Goal: Task Accomplishment & Management: Use online tool/utility

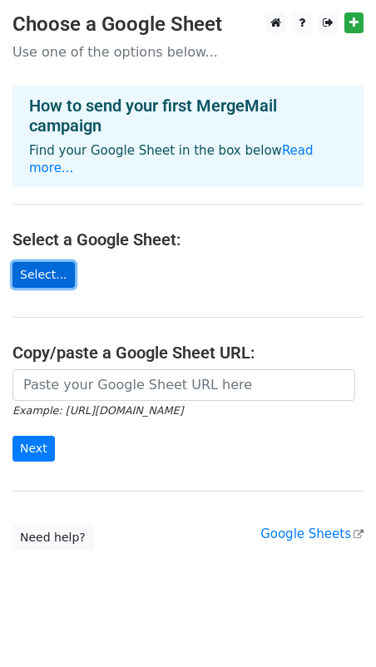
click at [37, 262] on link "Select..." at bounding box center [43, 275] width 62 height 26
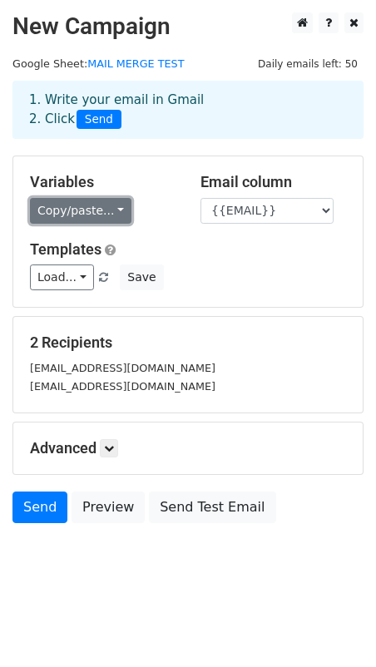
click at [109, 208] on link "Copy/paste..." at bounding box center [81, 211] width 102 height 26
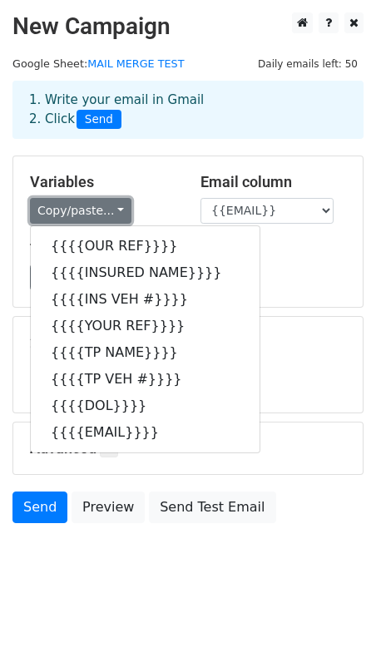
click at [109, 208] on link "Copy/paste..." at bounding box center [81, 211] width 102 height 26
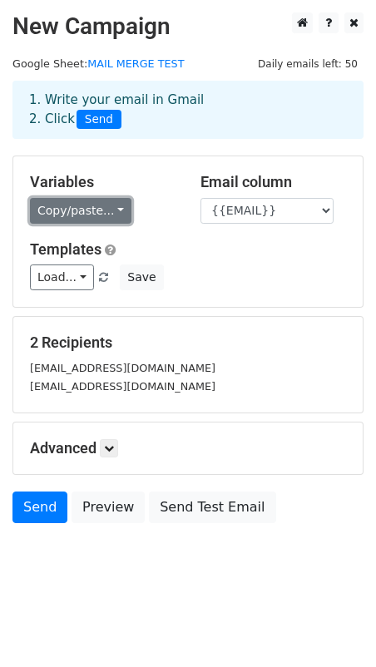
click at [99, 209] on link "Copy/paste..." at bounding box center [81, 211] width 102 height 26
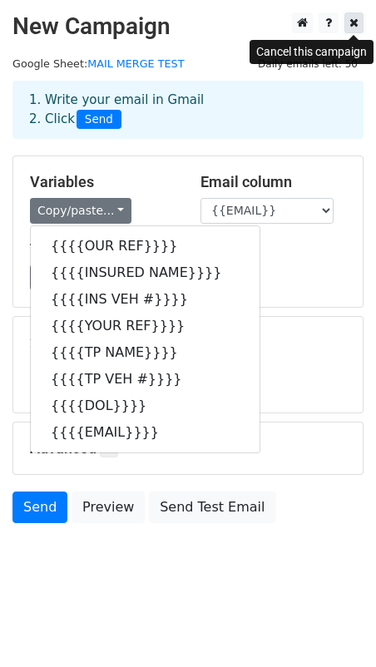
click at [358, 22] on icon at bounding box center [354, 23] width 9 height 12
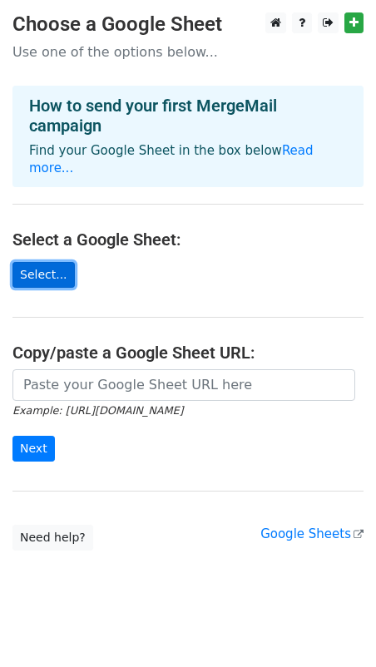
click at [46, 262] on link "Select..." at bounding box center [43, 275] width 62 height 26
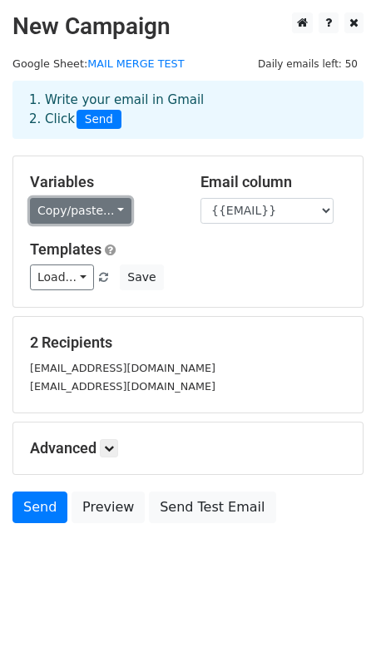
click at [99, 212] on link "Copy/paste..." at bounding box center [81, 211] width 102 height 26
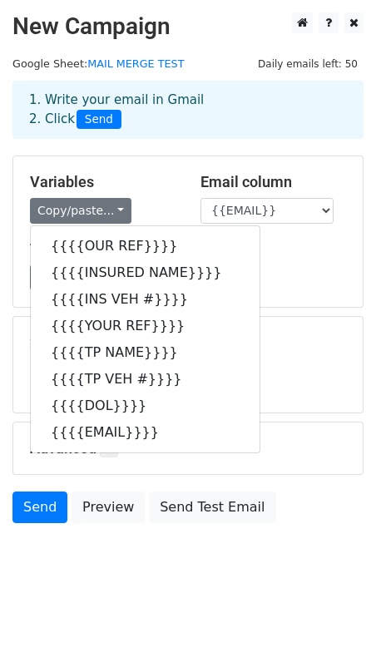
click at [151, 174] on h5 "Variables" at bounding box center [103, 182] width 146 height 18
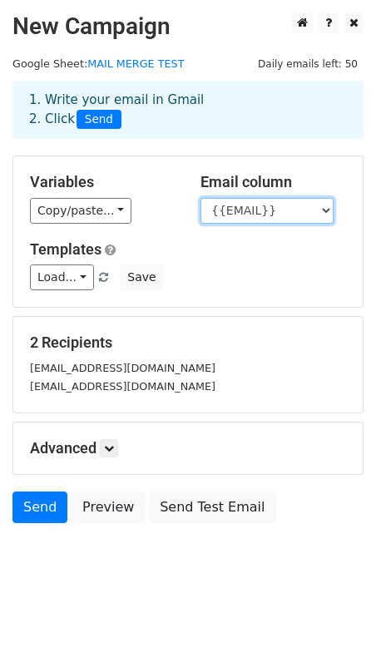
click at [296, 215] on select "{{OUR REF}} {{INSURED NAME}} {{INS VEH #}} {{YOUR REF}} {{TP NAME}} {{TP VEH #}…" at bounding box center [267, 211] width 133 height 26
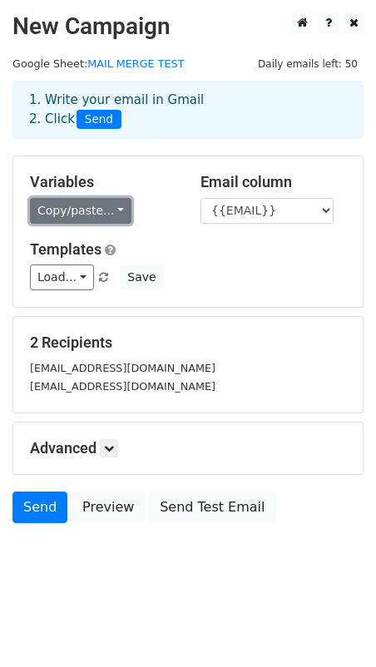
click at [102, 213] on link "Copy/paste..." at bounding box center [81, 211] width 102 height 26
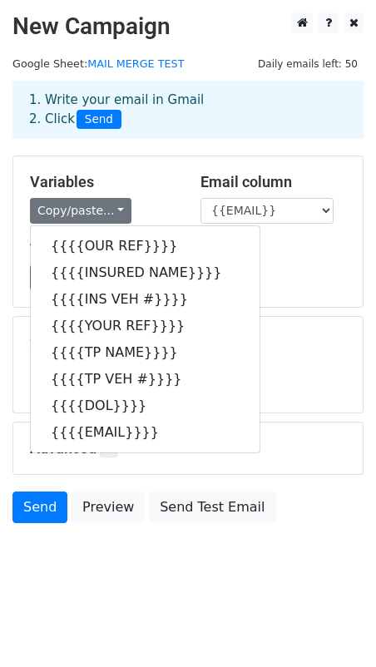
click at [151, 181] on h5 "Variables" at bounding box center [103, 182] width 146 height 18
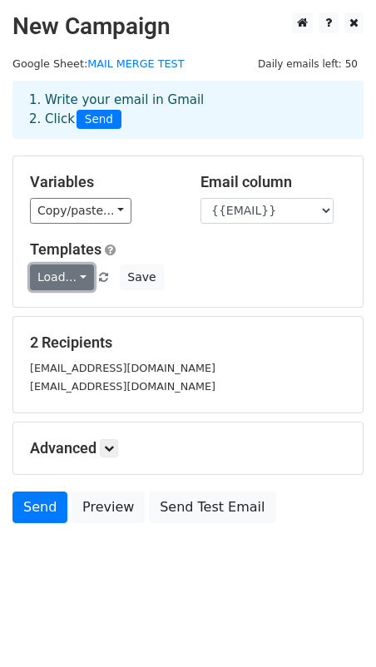
click at [81, 281] on link "Load..." at bounding box center [62, 278] width 64 height 26
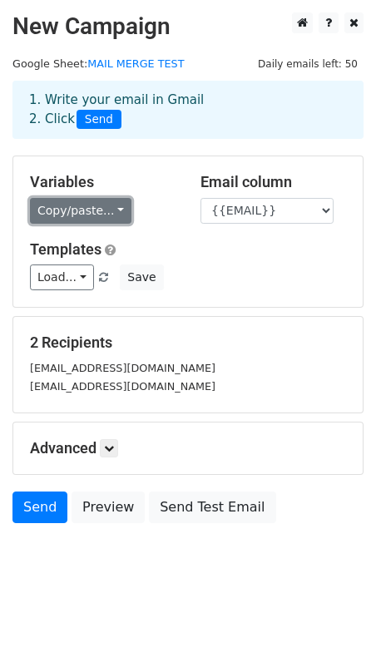
click at [102, 216] on link "Copy/paste..." at bounding box center [81, 211] width 102 height 26
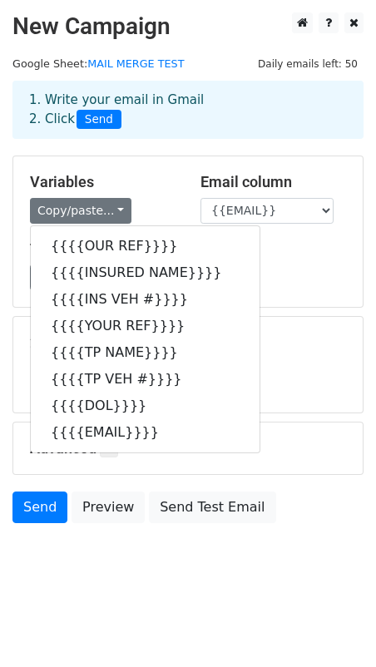
click at [280, 280] on div "Load... No templates saved Save" at bounding box center [187, 278] width 341 height 26
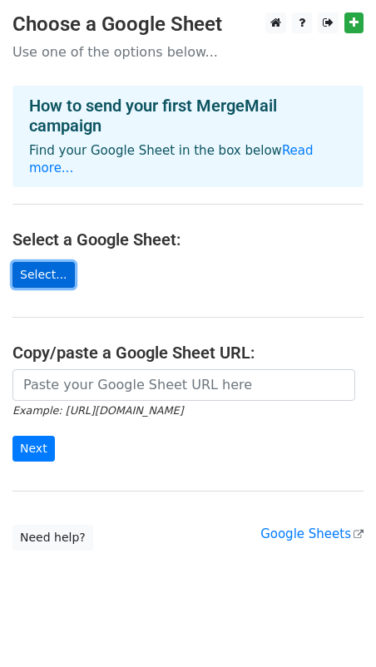
click at [47, 262] on link "Select..." at bounding box center [43, 275] width 62 height 26
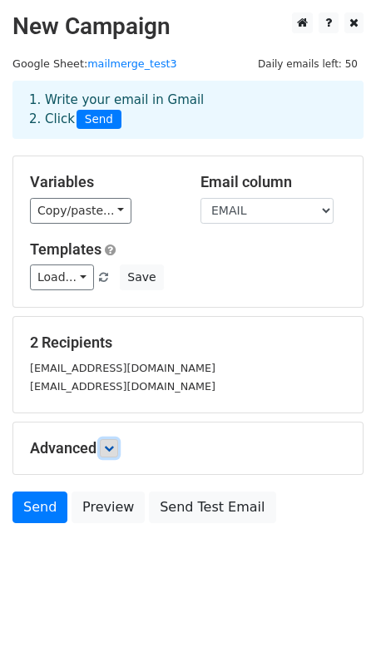
click at [111, 445] on icon at bounding box center [109, 449] width 10 height 10
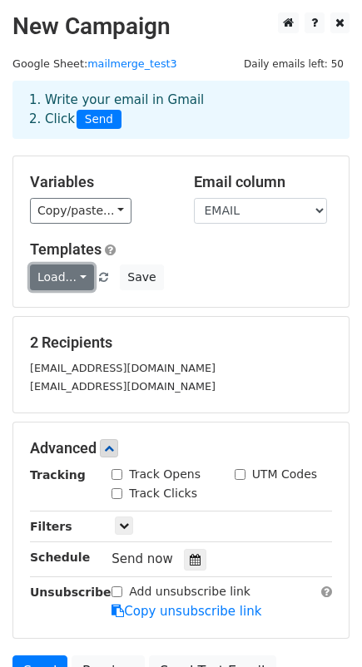
click at [70, 275] on link "Load..." at bounding box center [62, 278] width 64 height 26
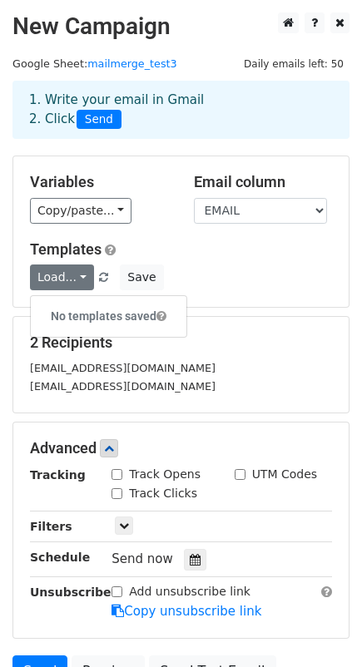
click at [157, 259] on div "Templates Load... No templates saved Save" at bounding box center [180, 265] width 327 height 51
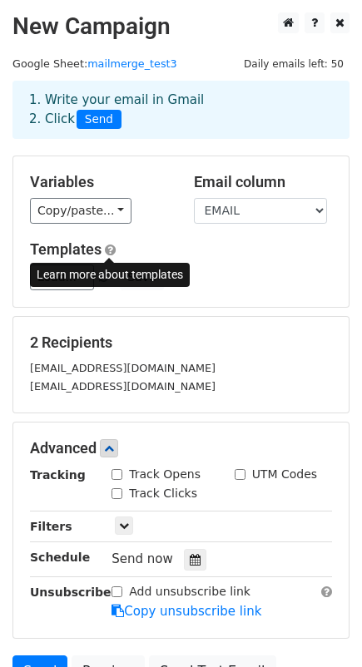
click at [107, 251] on span at bounding box center [110, 250] width 11 height 12
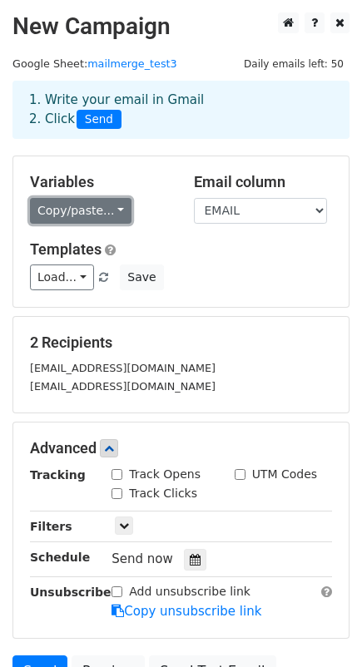
click at [106, 216] on link "Copy/paste..." at bounding box center [81, 211] width 102 height 26
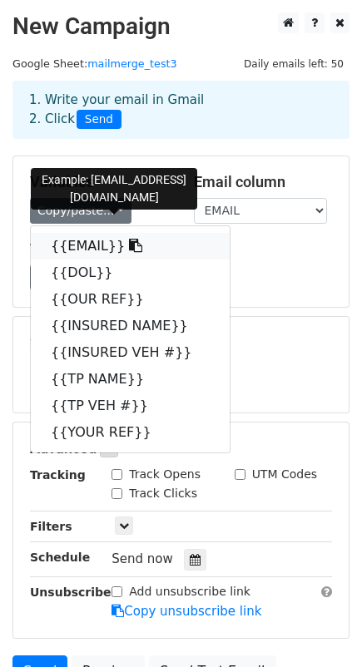
click at [87, 249] on link "{{EMAIL}}" at bounding box center [130, 246] width 199 height 27
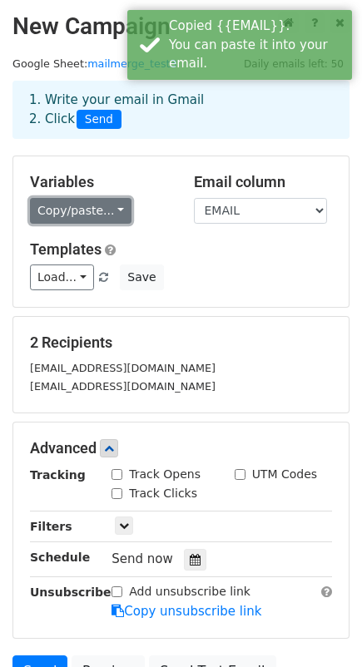
click at [107, 211] on link "Copy/paste..." at bounding box center [81, 211] width 102 height 26
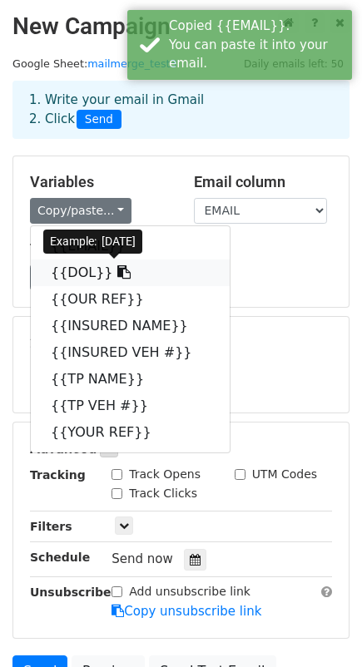
click at [91, 264] on link "{{DOL}}" at bounding box center [130, 273] width 199 height 27
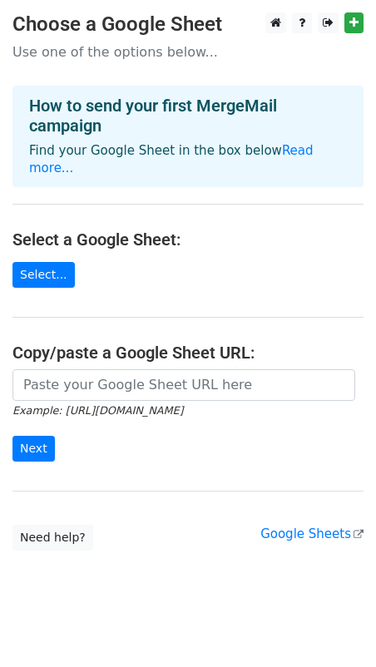
click at [47, 240] on main "Choose a Google Sheet Use one of the options below... How to send your first Me…" at bounding box center [188, 281] width 376 height 538
click at [47, 262] on link "Select..." at bounding box center [43, 275] width 62 height 26
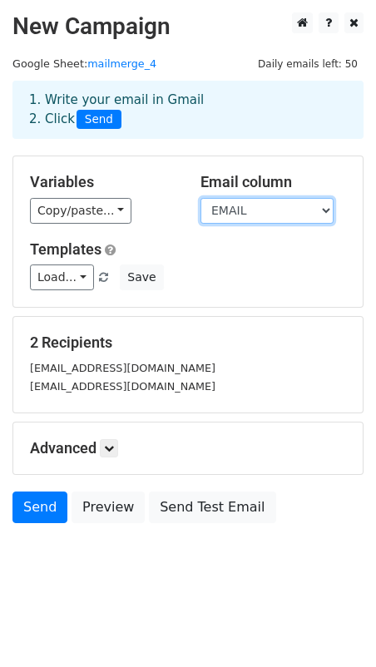
click at [289, 214] on select "{{Our Ref}} {{Your Ref}} {{DOL}} {{INSURED NAME}} {{INSURED VEH #}} {{TP NAME}}…" at bounding box center [267, 211] width 133 height 26
click at [201, 198] on select "{{Our Ref}} {{Your Ref}} {{DOL}} {{INSURED NAME}} {{INSURED VEH #}} {{TP NAME}}…" at bounding box center [267, 211] width 133 height 26
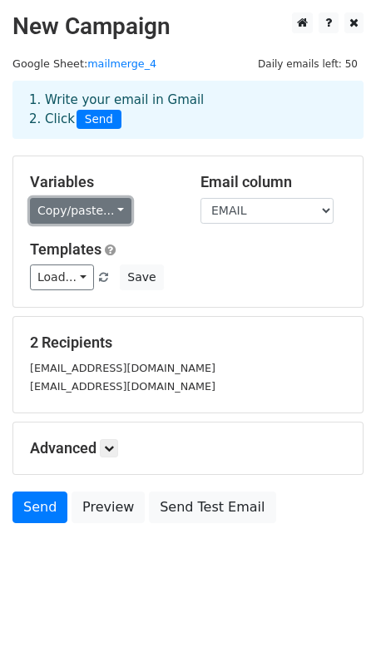
click at [107, 215] on link "Copy/paste..." at bounding box center [81, 211] width 102 height 26
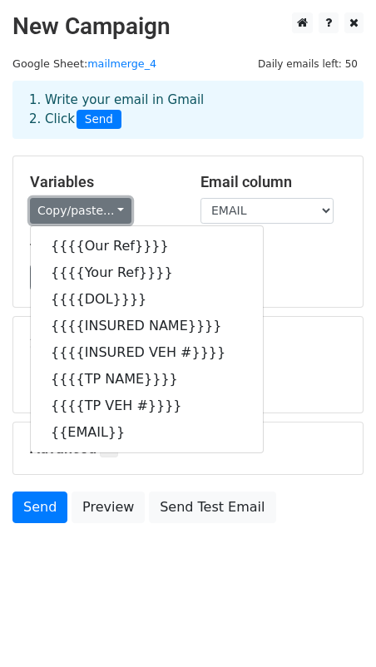
click at [107, 215] on link "Copy/paste..." at bounding box center [81, 211] width 102 height 26
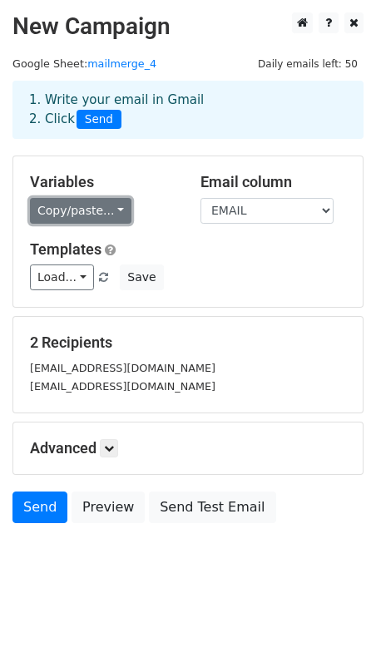
click at [107, 215] on link "Copy/paste..." at bounding box center [81, 211] width 102 height 26
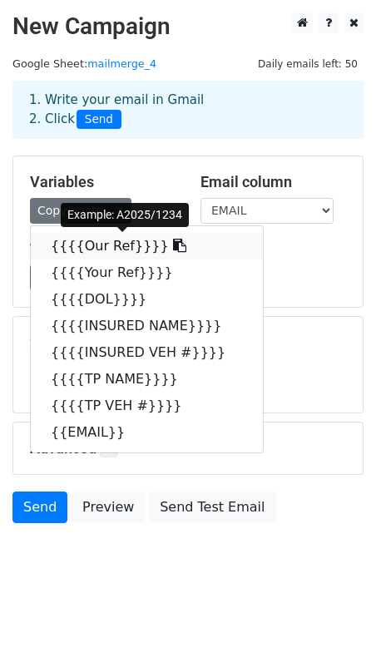
click at [107, 239] on link "{{{{Our Ref}}}}" at bounding box center [147, 246] width 232 height 27
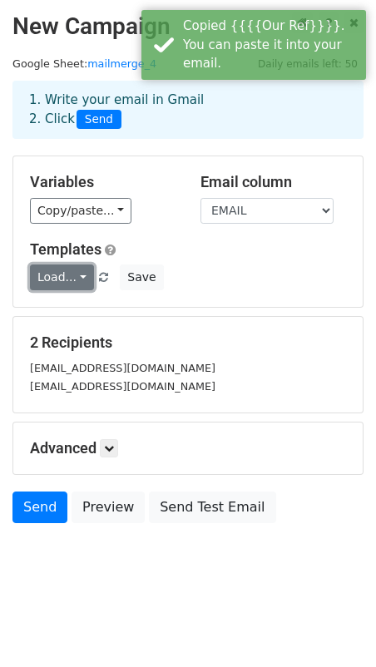
click at [78, 274] on link "Load..." at bounding box center [62, 278] width 64 height 26
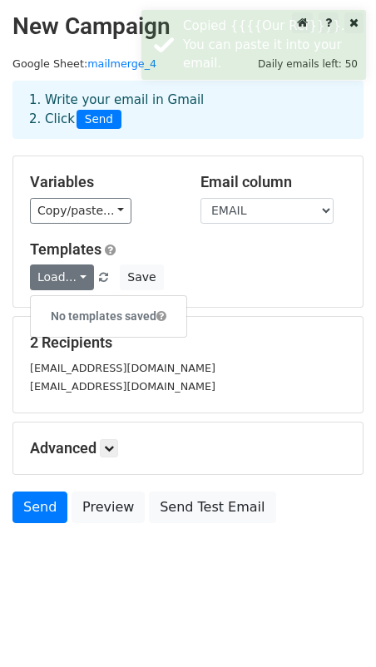
click at [104, 311] on h6 "No templates saved" at bounding box center [109, 316] width 156 height 27
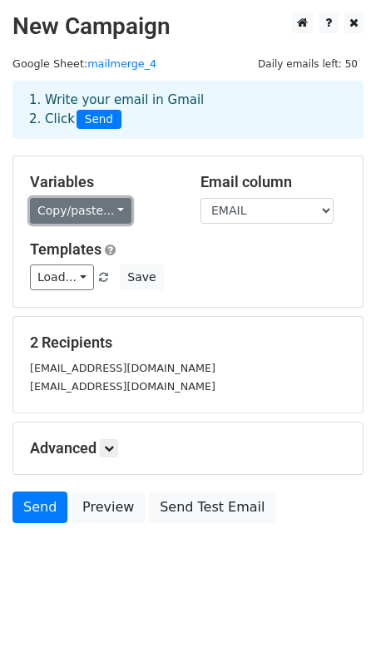
click at [97, 211] on link "Copy/paste..." at bounding box center [81, 211] width 102 height 26
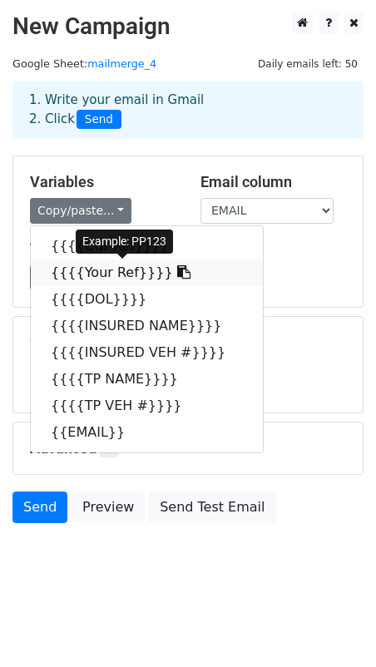
click at [107, 273] on link "{{{{Your Ref}}}}" at bounding box center [147, 273] width 232 height 27
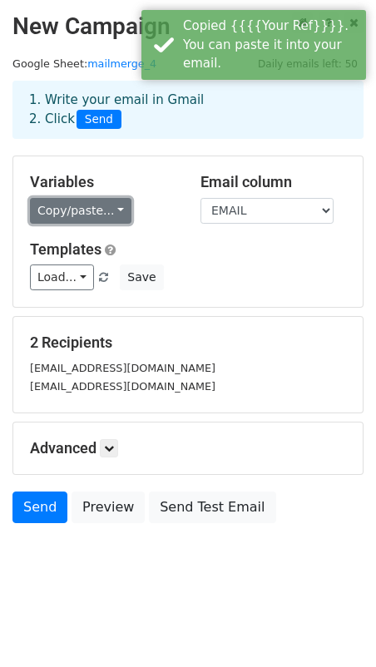
click at [107, 211] on link "Copy/paste..." at bounding box center [81, 211] width 102 height 26
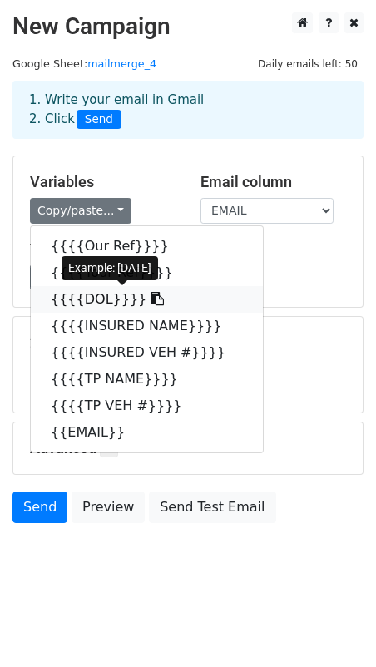
click at [104, 292] on link "{{{{DOL}}}}" at bounding box center [147, 299] width 232 height 27
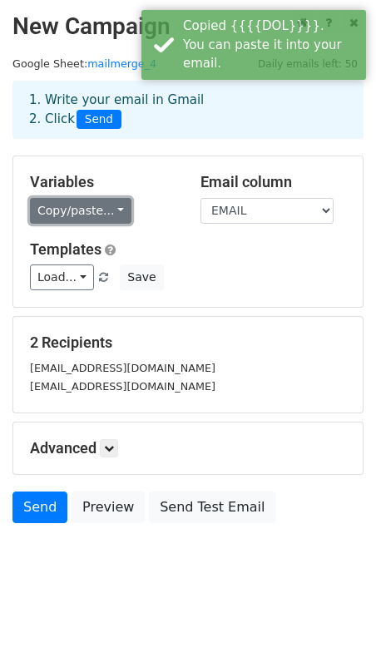
click at [99, 213] on link "Copy/paste..." at bounding box center [81, 211] width 102 height 26
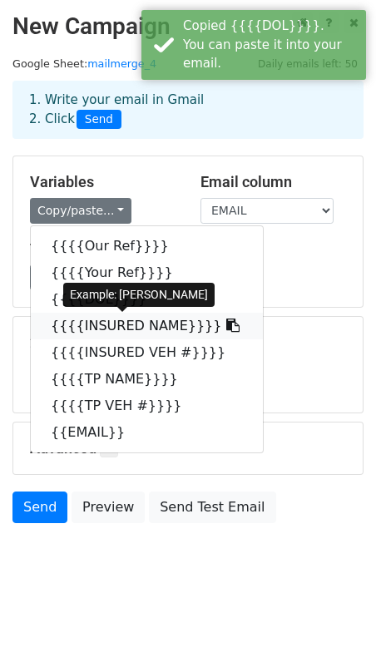
click at [102, 320] on link "{{{{INSURED NAME}}}}" at bounding box center [147, 326] width 232 height 27
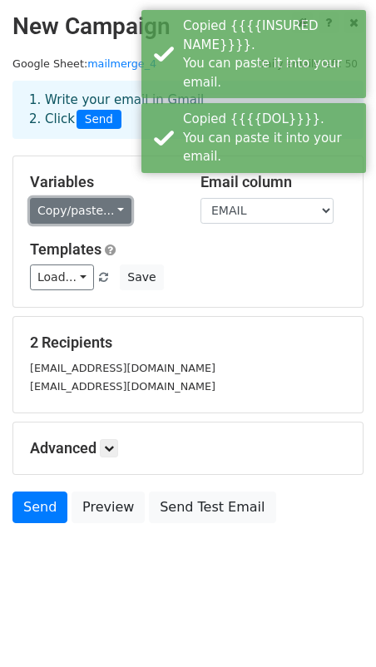
drag, startPoint x: 107, startPoint y: 206, endPoint x: 112, endPoint y: 262, distance: 56.0
click at [107, 208] on link "Copy/paste..." at bounding box center [81, 211] width 102 height 26
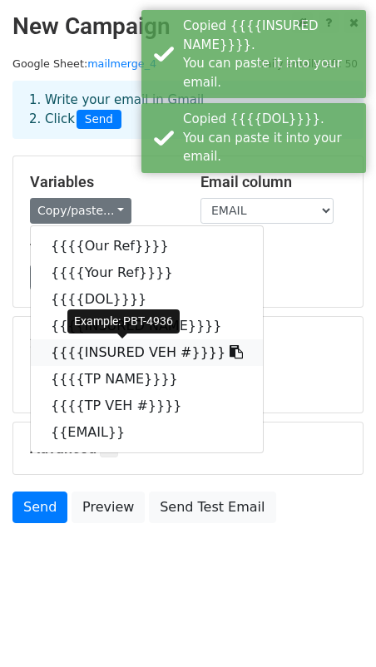
click at [106, 351] on link "{{{{INSURED VEH #}}}}" at bounding box center [147, 353] width 232 height 27
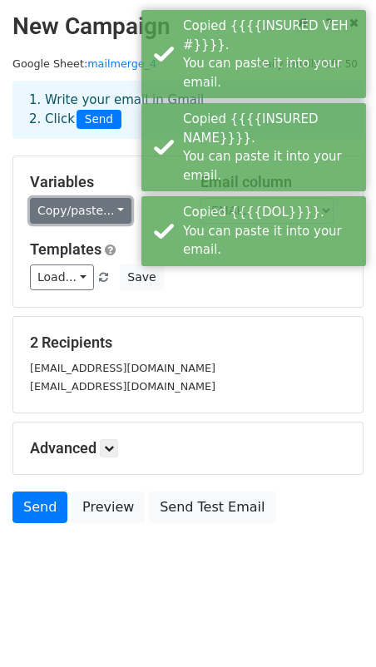
click at [102, 212] on link "Copy/paste..." at bounding box center [81, 211] width 102 height 26
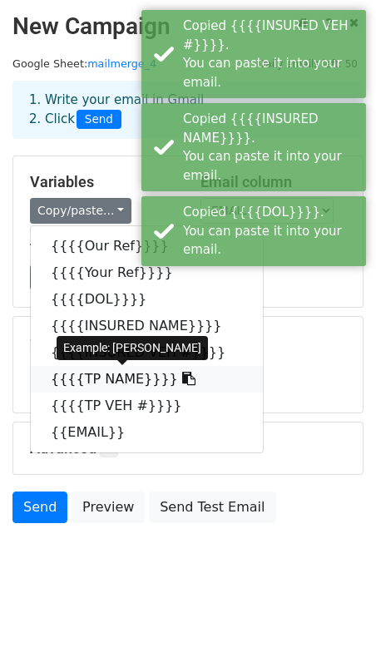
click at [109, 372] on link "{{{{TP NAME}}}}" at bounding box center [147, 379] width 232 height 27
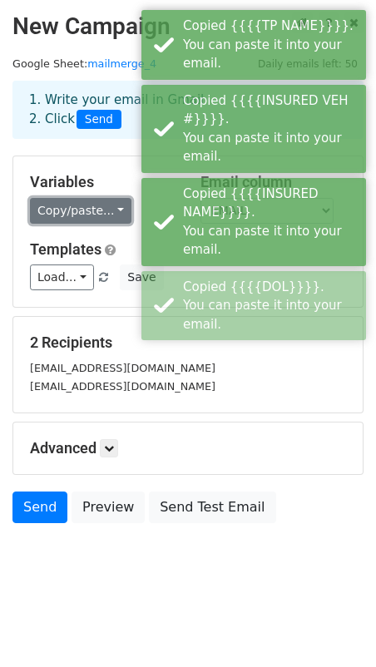
click at [103, 215] on link "Copy/paste..." at bounding box center [81, 211] width 102 height 26
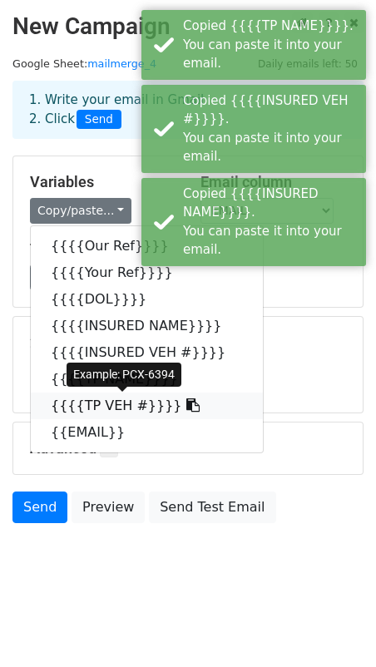
click at [112, 400] on link "{{{{TP VEH #}}}}" at bounding box center [147, 406] width 232 height 27
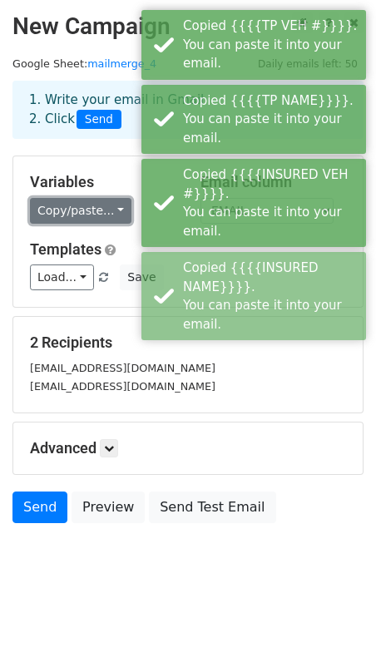
click at [99, 208] on link "Copy/paste..." at bounding box center [81, 211] width 102 height 26
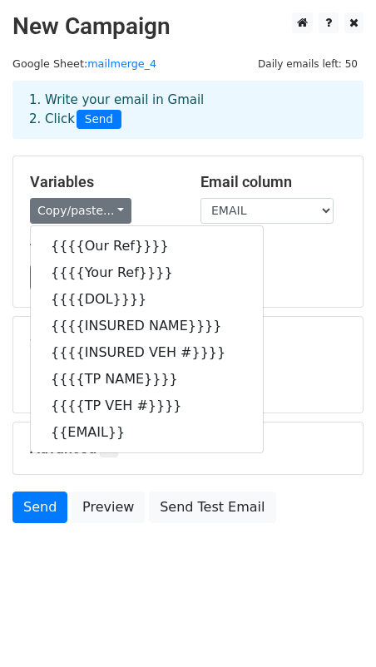
click at [286, 574] on body "New Campaign Daily emails left: 50 Google Sheet: mailmerge_4 1. Write your emai…" at bounding box center [188, 305] width 376 height 586
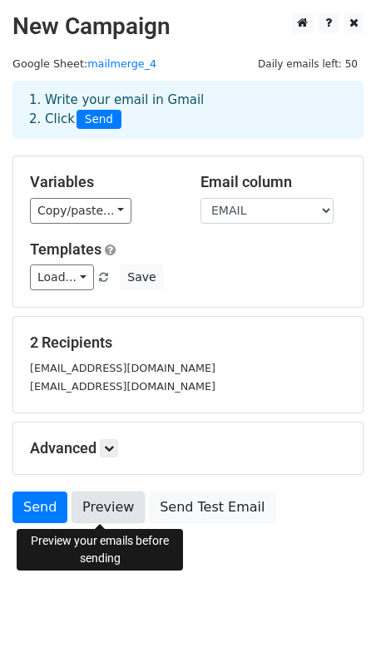
click at [106, 513] on link "Preview" at bounding box center [108, 508] width 73 height 32
click at [78, 513] on link "Preview" at bounding box center [108, 508] width 73 height 32
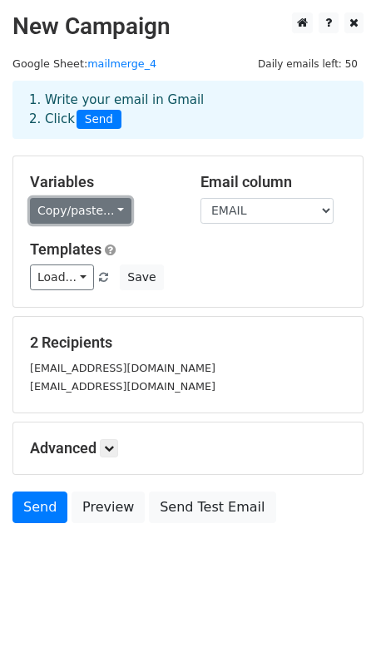
click at [98, 210] on link "Copy/paste..." at bounding box center [81, 211] width 102 height 26
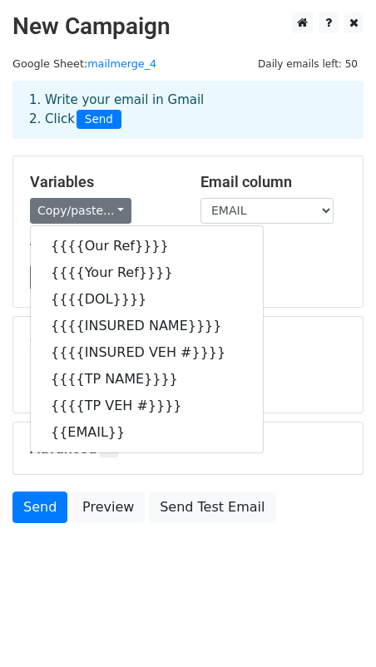
click at [117, 583] on body "New Campaign Daily emails left: 50 Google Sheet: mailmerge_4 1. Write your emai…" at bounding box center [188, 305] width 376 height 586
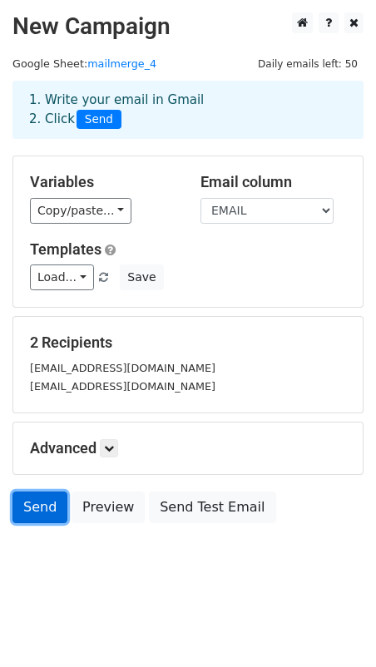
click at [25, 511] on link "Send" at bounding box center [39, 508] width 55 height 32
click at [112, 444] on icon at bounding box center [109, 449] width 10 height 10
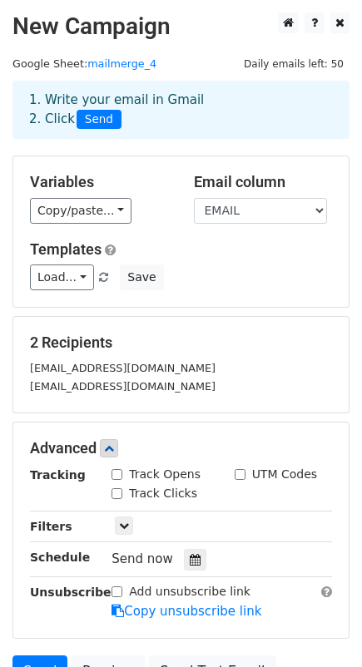
click at [166, 102] on div "1. Write your email in Gmail 2. Click Send" at bounding box center [181, 110] width 329 height 38
click at [171, 101] on div "1. Write your email in Gmail 2. Click Send" at bounding box center [181, 110] width 329 height 38
click at [87, 118] on span "Send" at bounding box center [99, 120] width 45 height 20
click at [93, 121] on span "Send" at bounding box center [99, 120] width 45 height 20
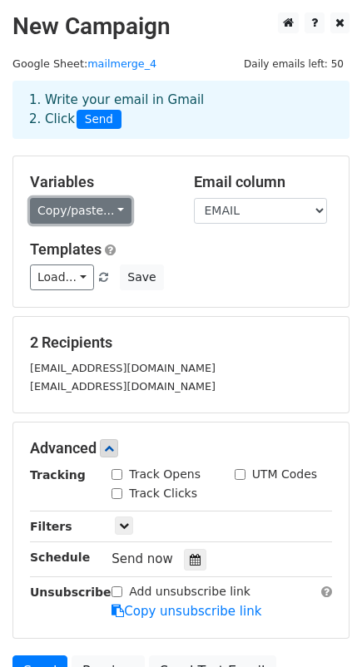
click at [100, 208] on link "Copy/paste..." at bounding box center [81, 211] width 102 height 26
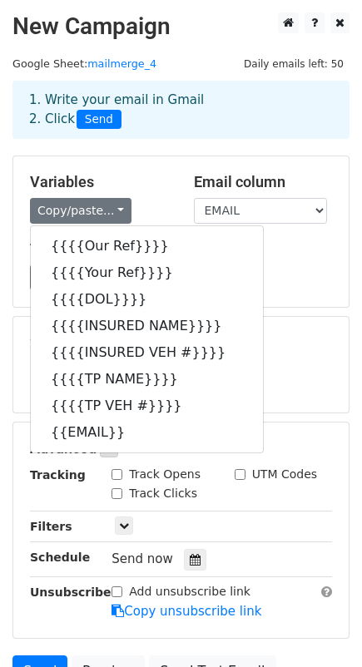
click at [242, 247] on h5 "Templates" at bounding box center [181, 249] width 302 height 18
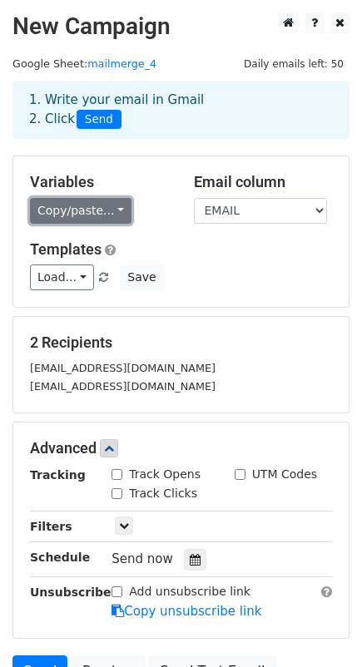
click at [102, 223] on link "Copy/paste..." at bounding box center [81, 211] width 102 height 26
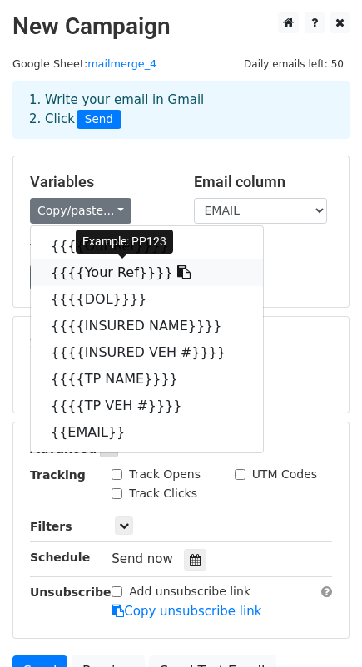
click at [177, 276] on icon at bounding box center [183, 271] width 13 height 13
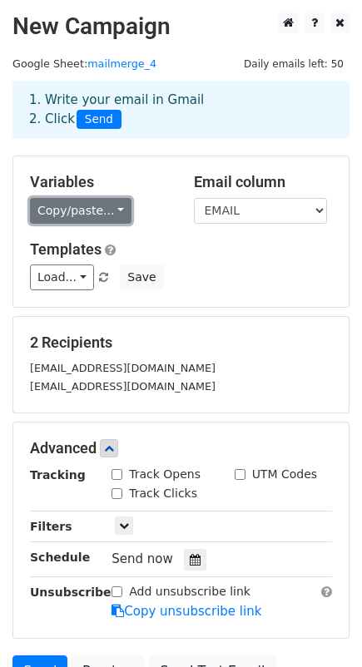
click at [102, 211] on link "Copy/paste..." at bounding box center [81, 211] width 102 height 26
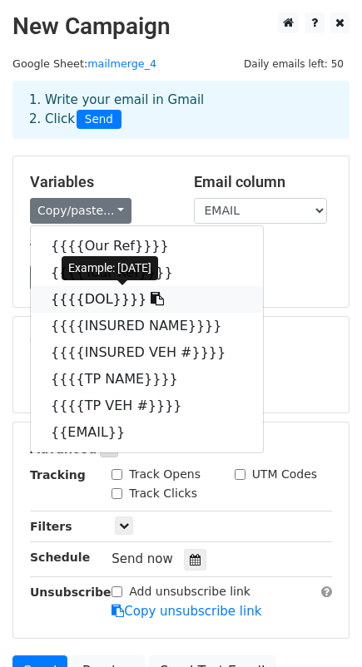
click at [151, 297] on icon at bounding box center [157, 298] width 13 height 13
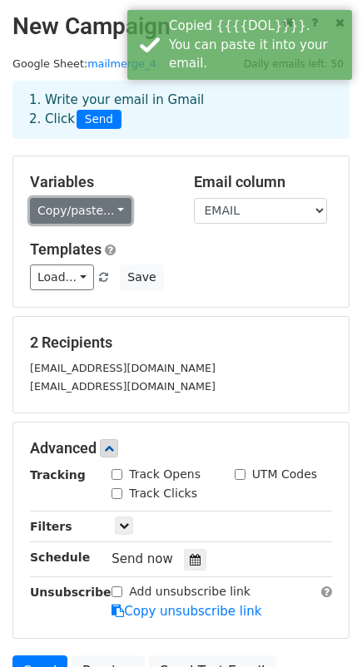
click at [96, 206] on link "Copy/paste..." at bounding box center [81, 211] width 102 height 26
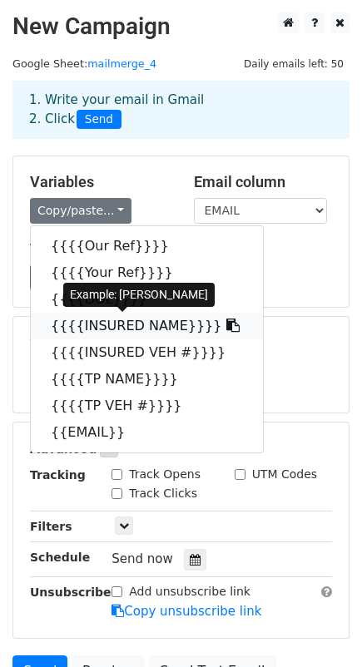
click at [226, 323] on icon at bounding box center [232, 325] width 13 height 13
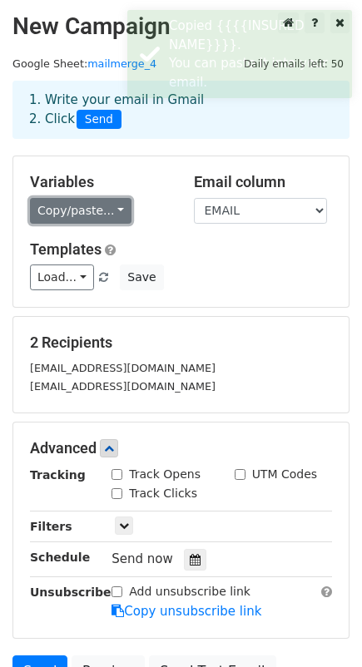
click at [114, 210] on link "Copy/paste..." at bounding box center [81, 211] width 102 height 26
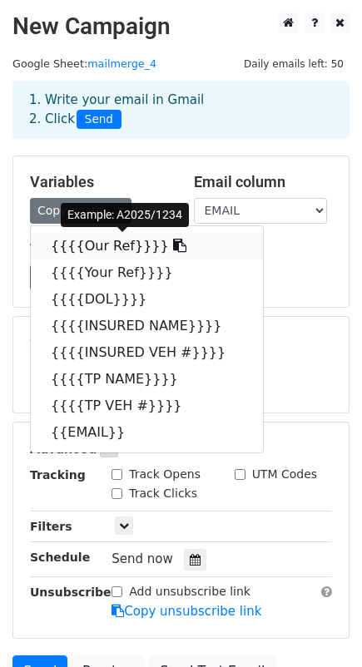
click at [173, 246] on icon at bounding box center [179, 245] width 13 height 13
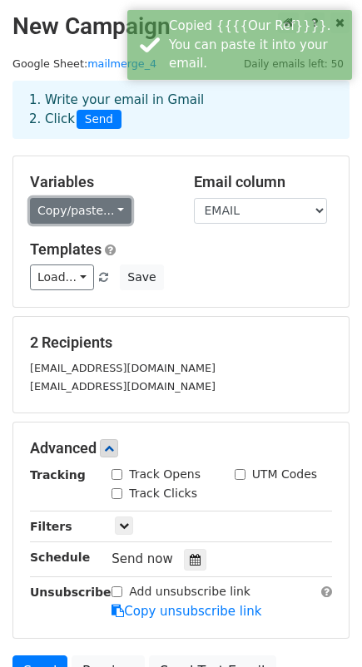
click at [100, 206] on link "Copy/paste..." at bounding box center [81, 211] width 102 height 26
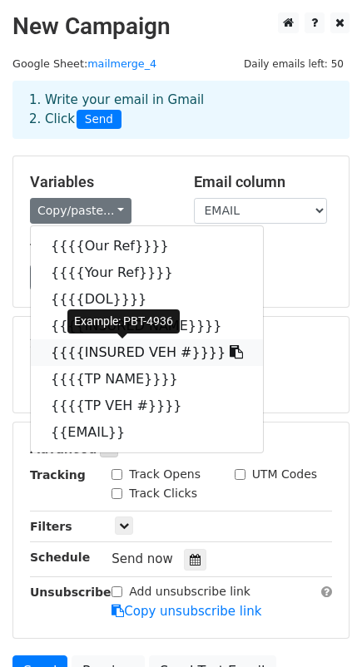
click at [112, 348] on link "{{{{INSURED VEH #}}}}" at bounding box center [147, 353] width 232 height 27
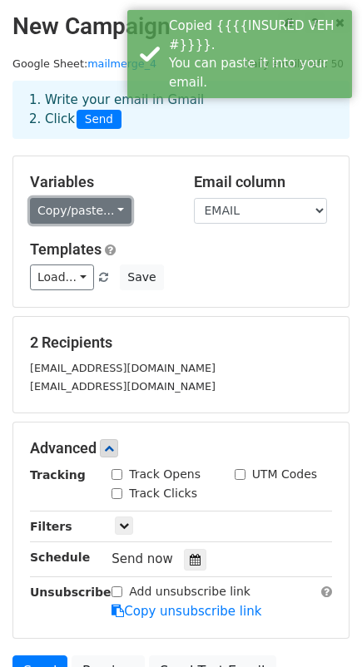
click at [102, 204] on link "Copy/paste..." at bounding box center [81, 211] width 102 height 26
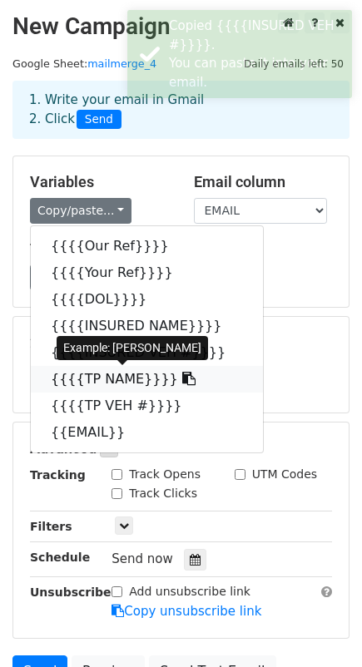
click at [109, 370] on link "{{{{TP NAME}}}}" at bounding box center [147, 379] width 232 height 27
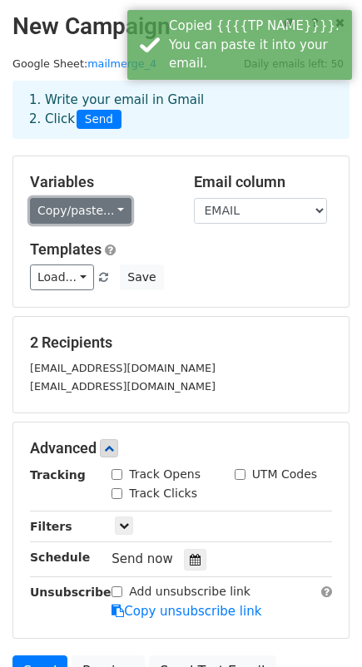
click at [96, 206] on link "Copy/paste..." at bounding box center [81, 211] width 102 height 26
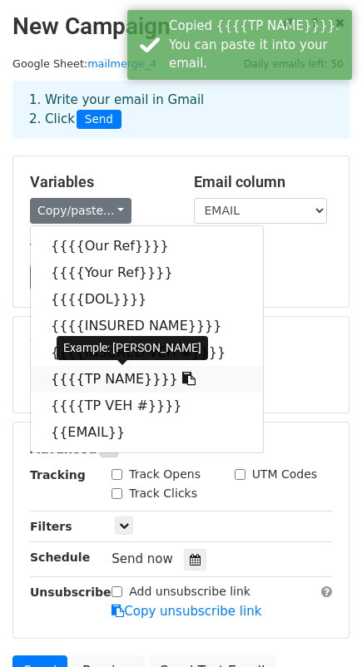
click at [182, 385] on icon at bounding box center [188, 378] width 13 height 13
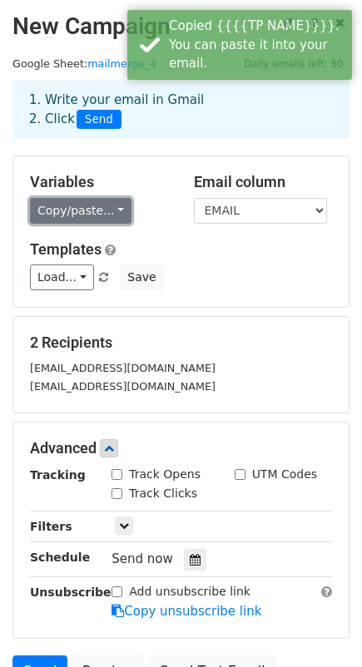
click at [97, 208] on link "Copy/paste..." at bounding box center [81, 211] width 102 height 26
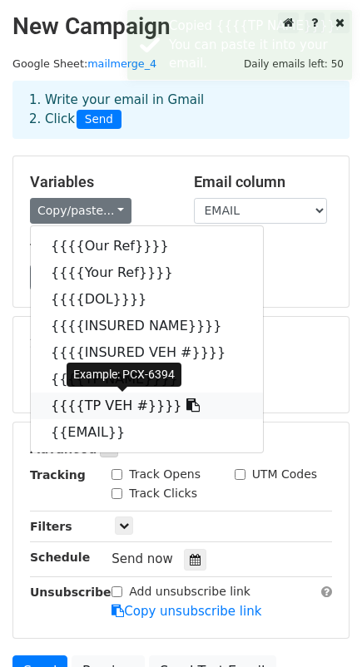
click at [102, 406] on link "{{{{TP VEH #}}}}" at bounding box center [147, 406] width 232 height 27
click at [102, 406] on div "2 Recipients alacaille@maritimefinancial.com jusyoung@maritimefinancial.com" at bounding box center [180, 365] width 335 height 96
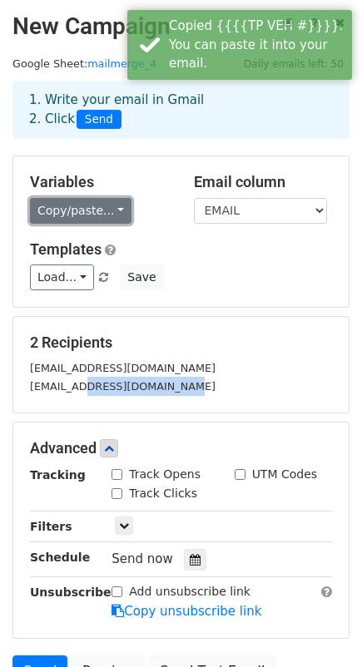
click at [102, 217] on link "Copy/paste..." at bounding box center [81, 211] width 102 height 26
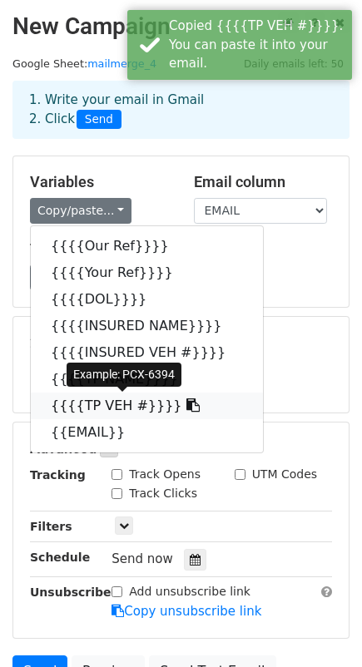
click at [186, 403] on icon at bounding box center [192, 405] width 13 height 13
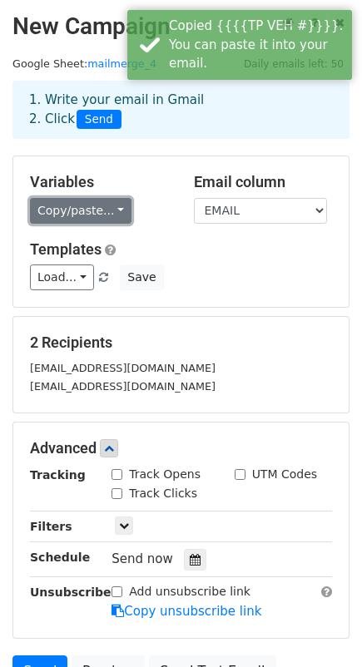
click at [102, 211] on link "Copy/paste..." at bounding box center [81, 211] width 102 height 26
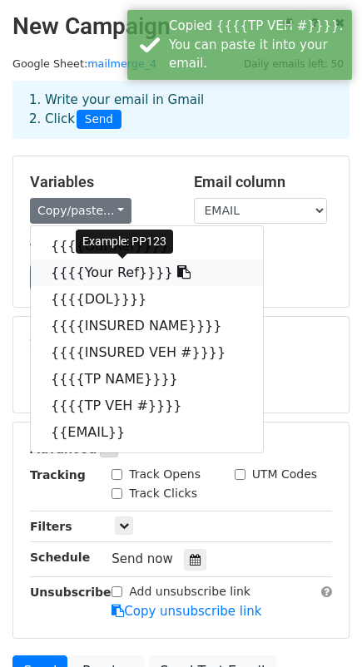
click at [177, 273] on icon at bounding box center [183, 271] width 13 height 13
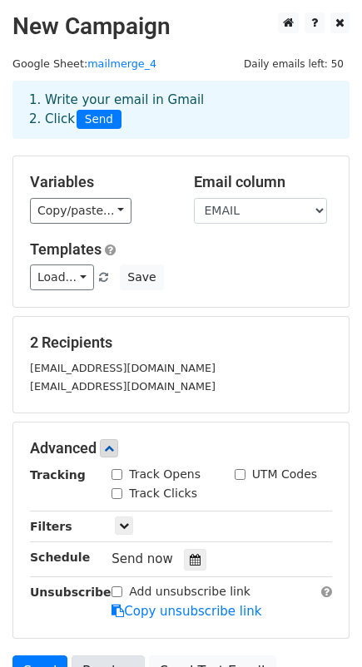
scroll to position [162, 0]
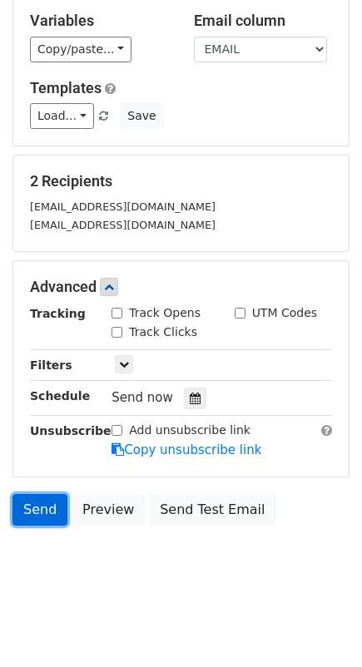
click at [46, 509] on link "Send" at bounding box center [39, 510] width 55 height 32
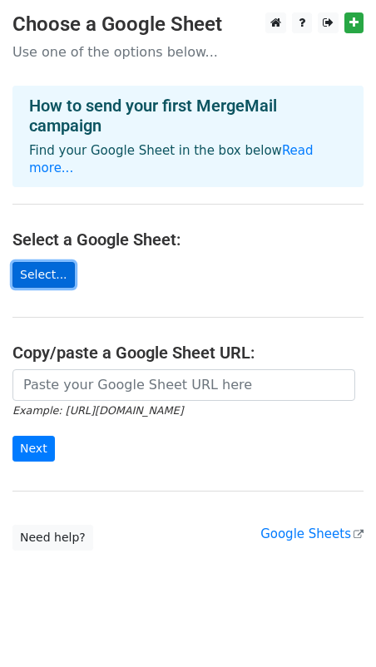
click at [46, 262] on link "Select..." at bounding box center [43, 275] width 62 height 26
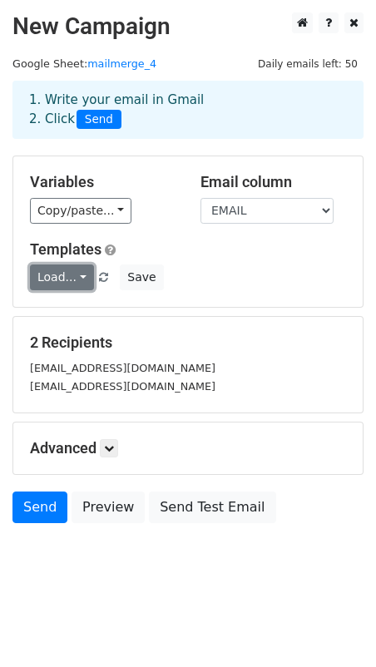
click at [78, 272] on link "Load..." at bounding box center [62, 278] width 64 height 26
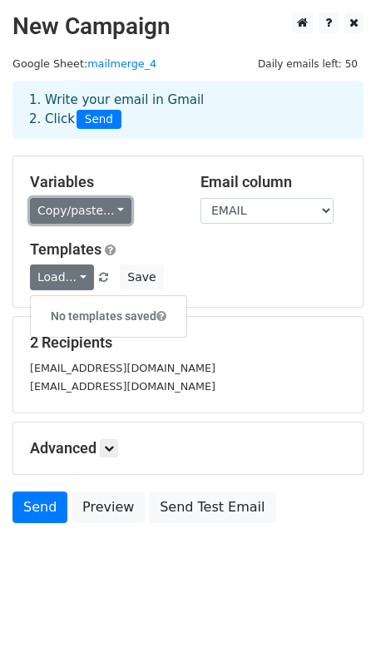
click at [97, 206] on link "Copy/paste..." at bounding box center [81, 211] width 102 height 26
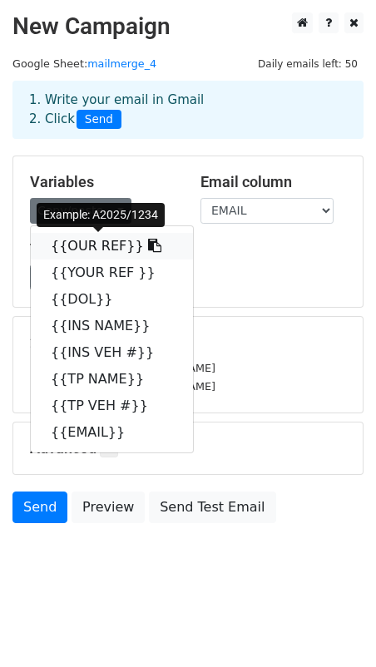
click at [148, 245] on icon at bounding box center [154, 245] width 13 height 13
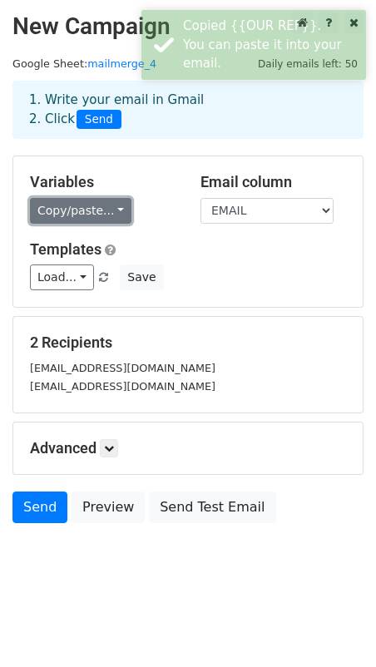
click at [115, 212] on link "Copy/paste..." at bounding box center [81, 211] width 102 height 26
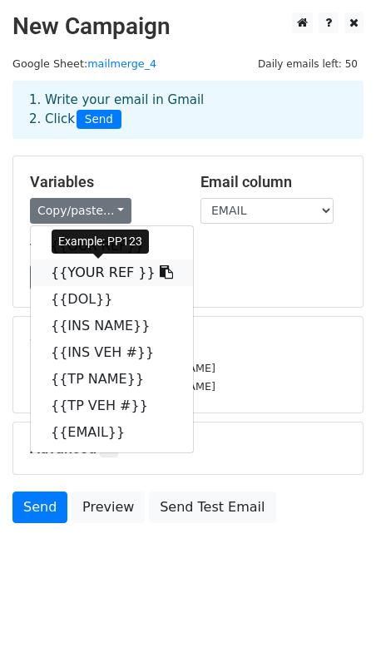
click at [160, 270] on icon at bounding box center [166, 271] width 13 height 13
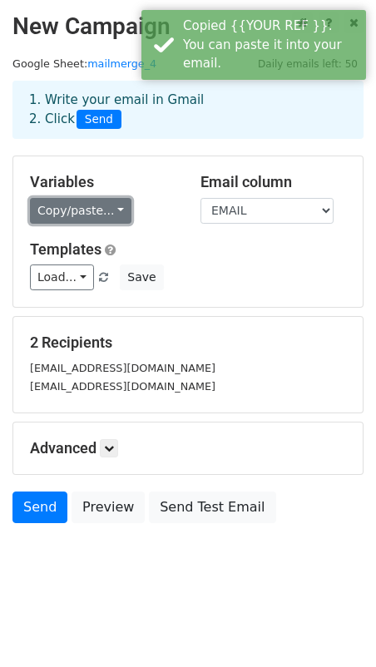
click at [107, 214] on link "Copy/paste..." at bounding box center [81, 211] width 102 height 26
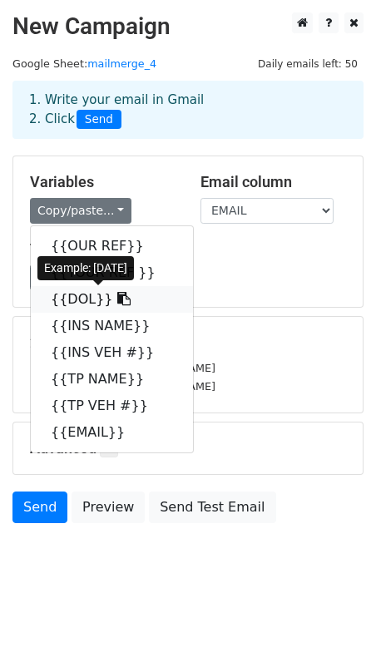
click at [117, 300] on icon at bounding box center [123, 298] width 13 height 13
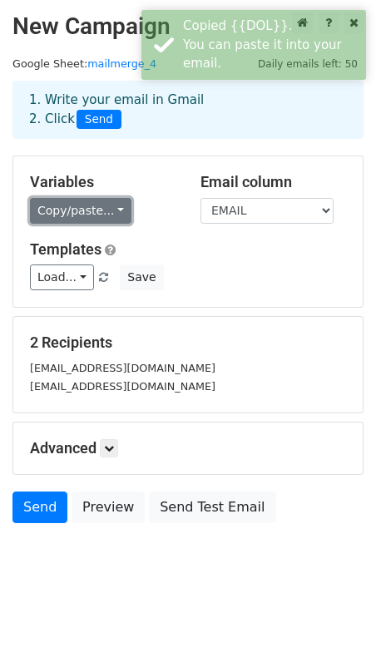
click at [100, 218] on link "Copy/paste..." at bounding box center [81, 211] width 102 height 26
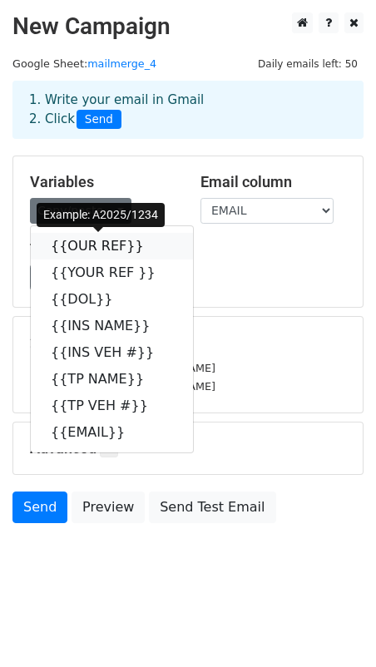
click at [148, 248] on icon at bounding box center [154, 245] width 13 height 13
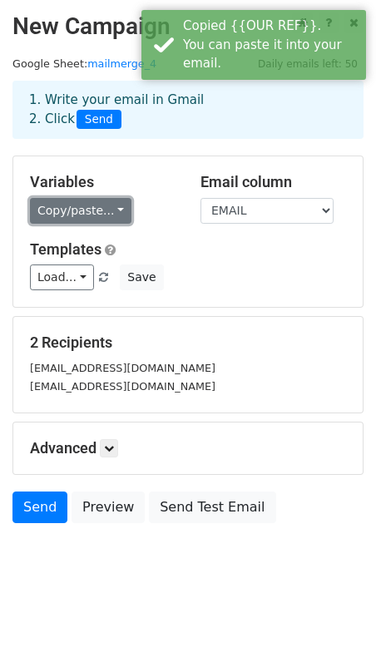
click at [110, 216] on link "Copy/paste..." at bounding box center [81, 211] width 102 height 26
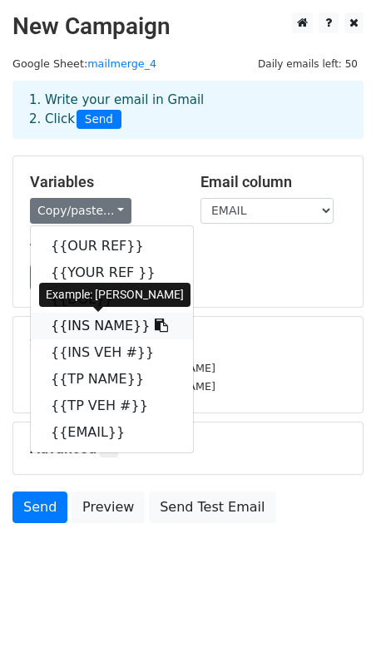
click at [155, 322] on icon at bounding box center [161, 325] width 13 height 13
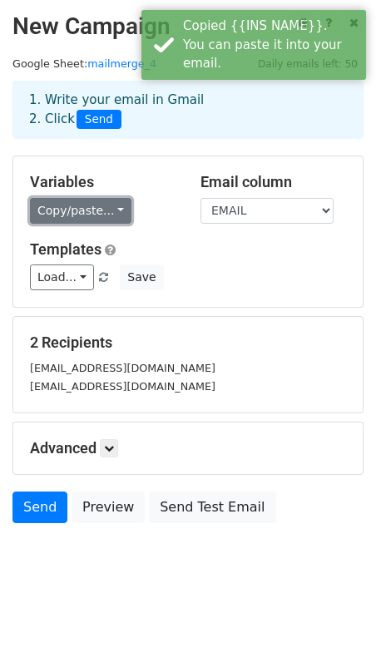
click at [114, 217] on link "Copy/paste..." at bounding box center [81, 211] width 102 height 26
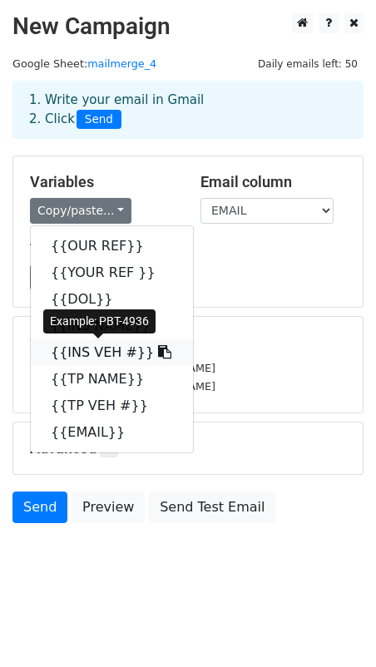
click at [158, 352] on icon at bounding box center [164, 351] width 13 height 13
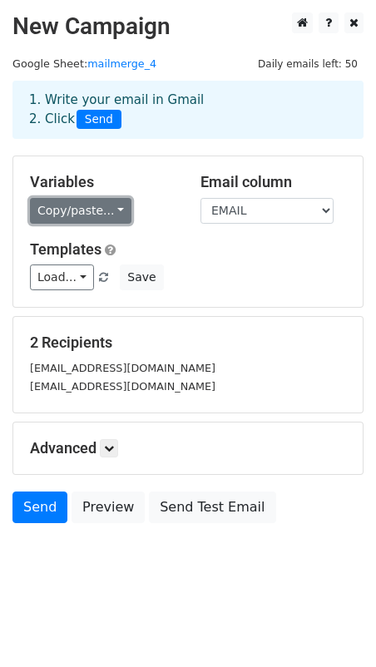
click at [107, 212] on link "Copy/paste..." at bounding box center [81, 211] width 102 height 26
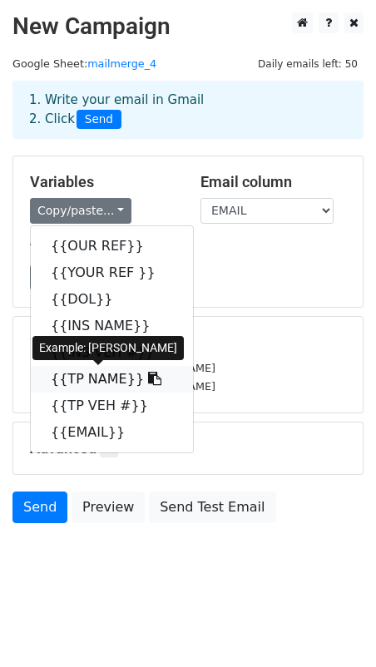
click at [148, 378] on icon at bounding box center [154, 378] width 13 height 13
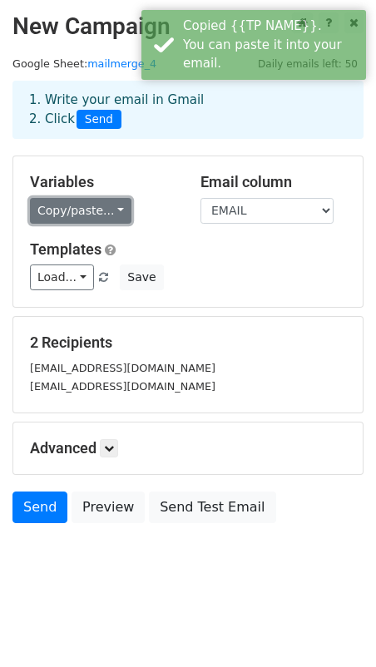
click at [114, 211] on link "Copy/paste..." at bounding box center [81, 211] width 102 height 26
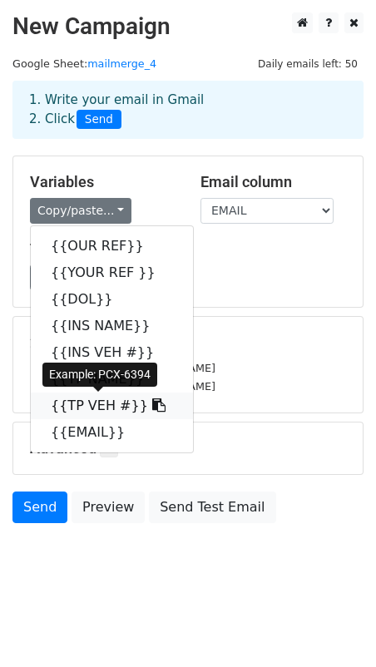
click at [152, 409] on icon at bounding box center [158, 405] width 13 height 13
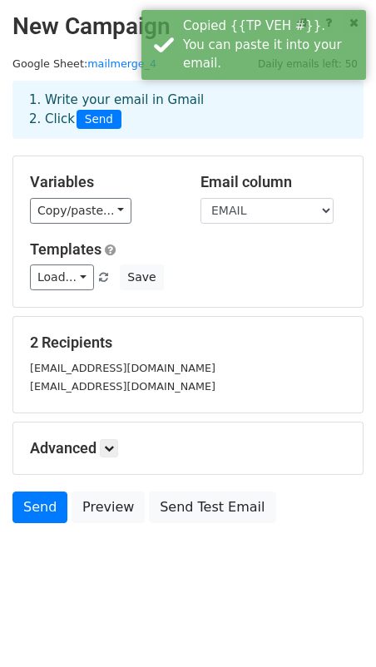
click at [120, 219] on div "Copy/paste... {{OUR REF}} {{YOUR REF }} {{DOL}} {{INS NAME}} {{INS VEH #}} {{TP…" at bounding box center [103, 211] width 146 height 26
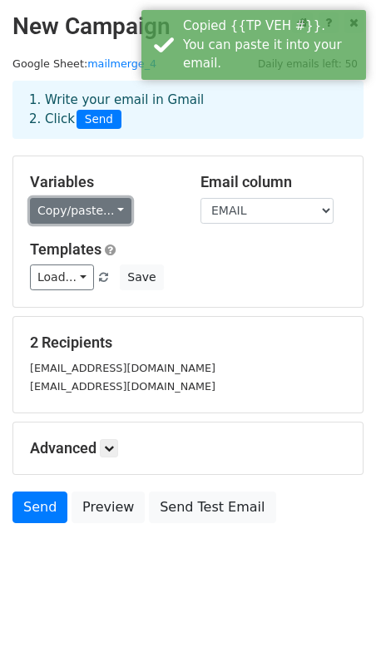
click at [107, 218] on link "Copy/paste..." at bounding box center [81, 211] width 102 height 26
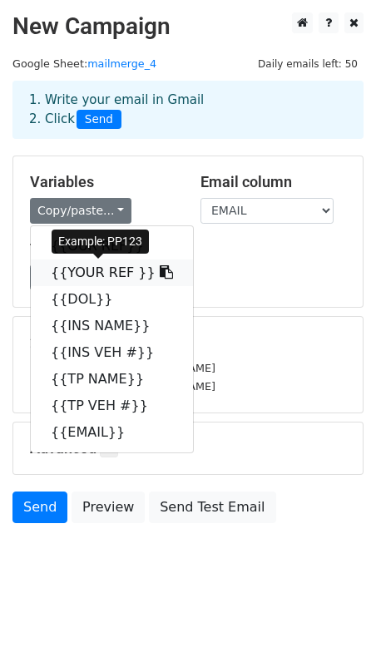
click at [160, 269] on icon at bounding box center [166, 271] width 13 height 13
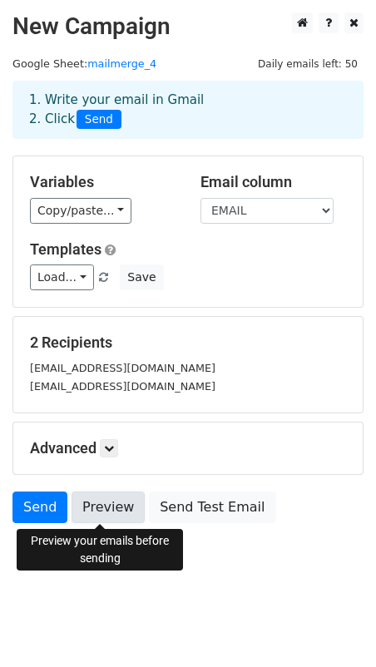
click at [94, 500] on link "Preview" at bounding box center [108, 508] width 73 height 32
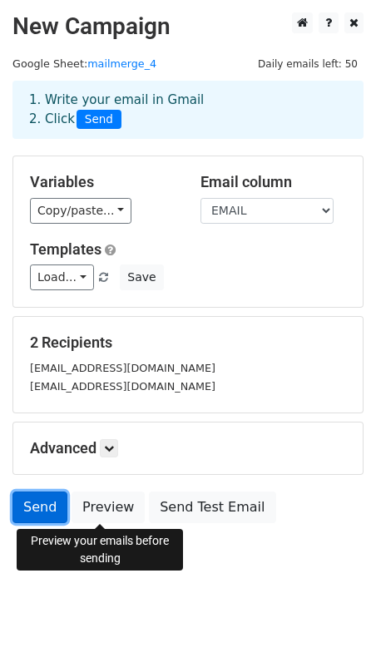
click at [52, 513] on link "Send" at bounding box center [39, 508] width 55 height 32
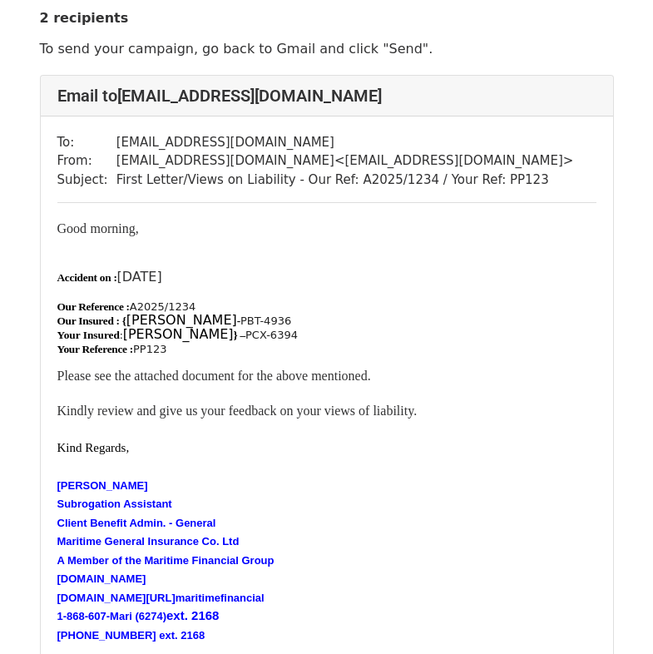
scroll to position [83, 0]
